Goal: Book appointment/travel/reservation

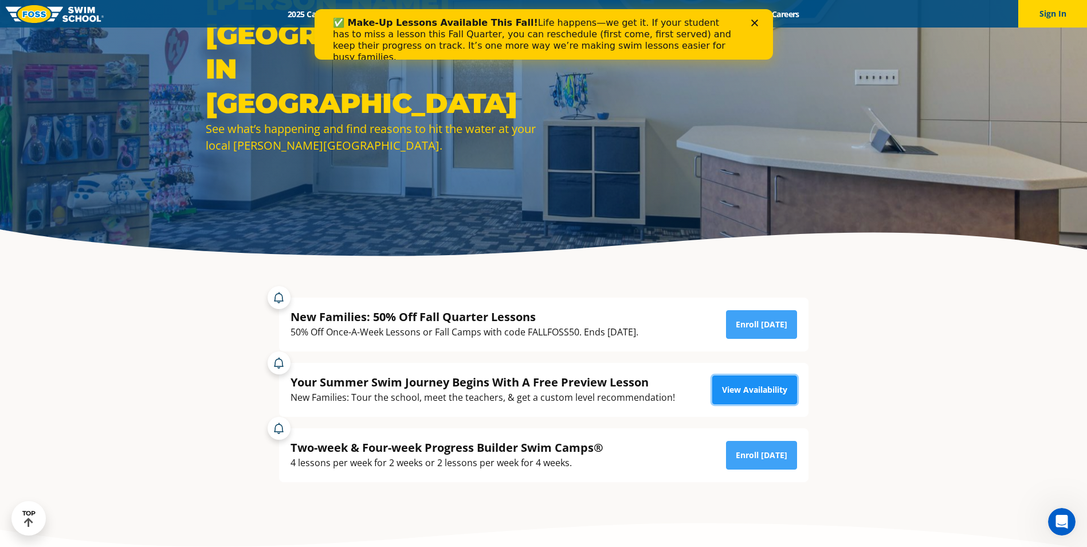
click at [754, 392] on link "View Availability" at bounding box center [754, 389] width 85 height 29
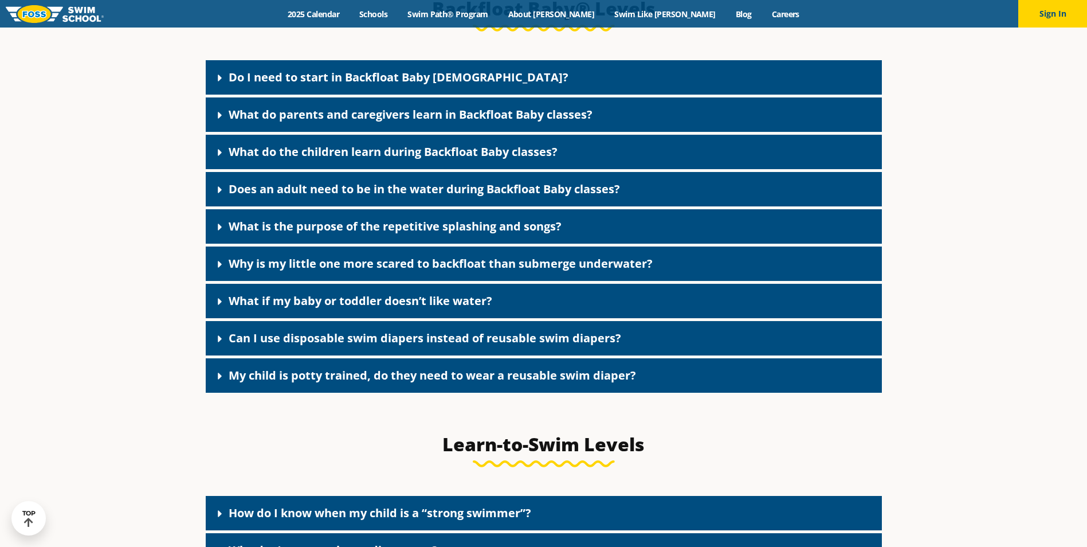
click at [218, 84] on icon at bounding box center [219, 77] width 11 height 11
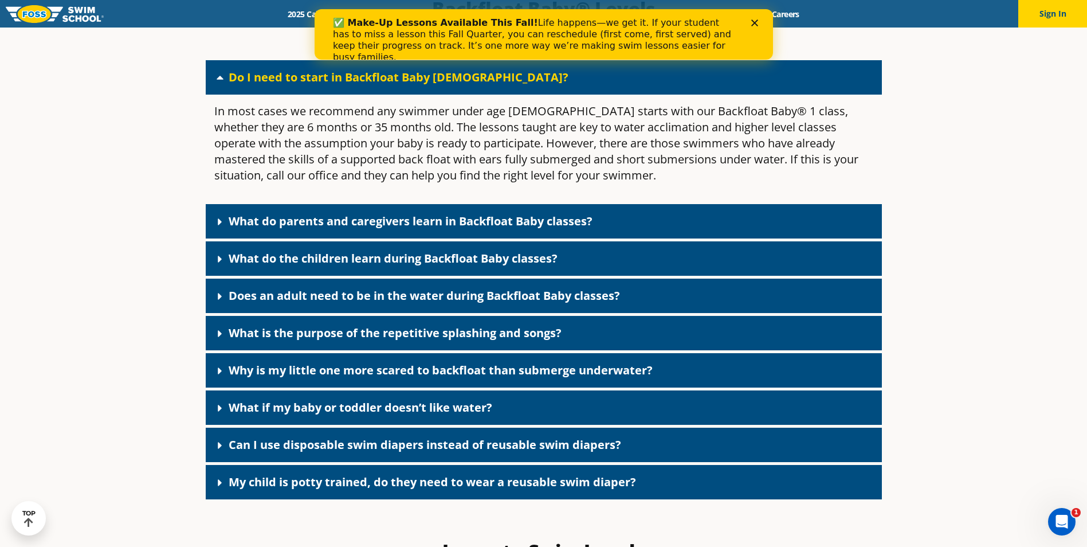
click at [218, 83] on icon at bounding box center [219, 77] width 11 height 11
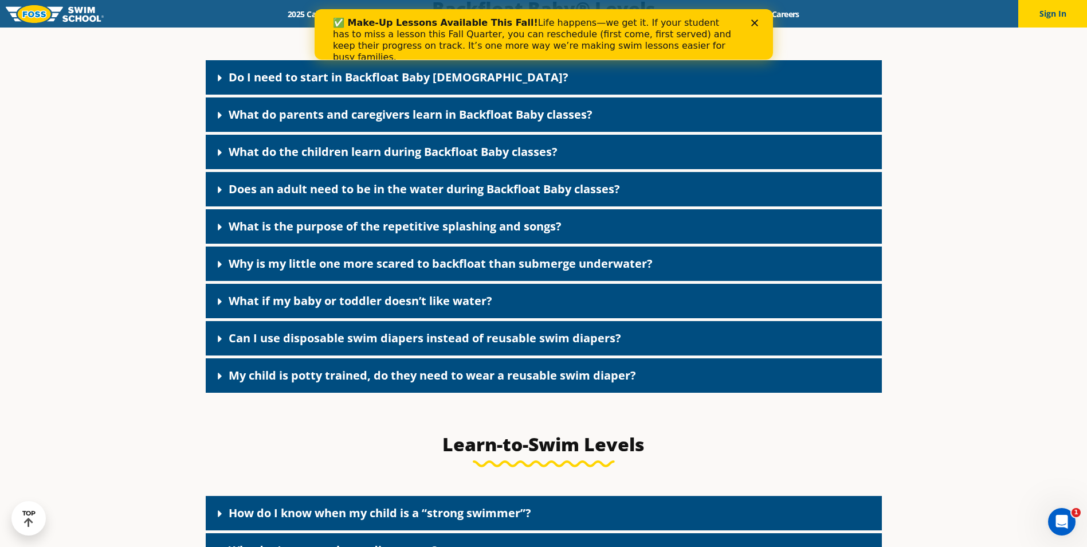
click at [219, 119] on icon at bounding box center [220, 115] width 4 height 7
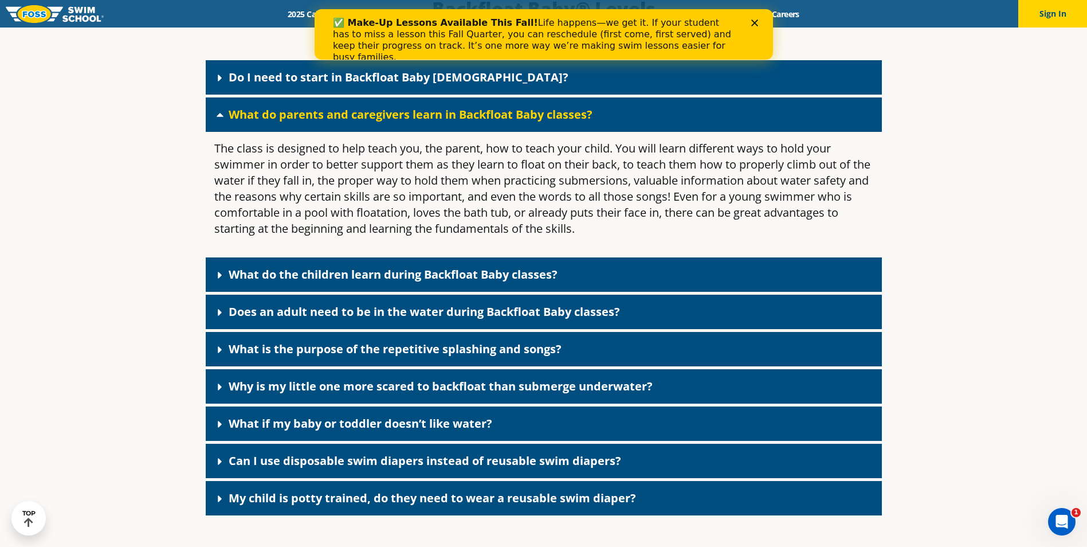
click at [220, 117] on icon at bounding box center [220, 115] width 7 height 4
